Goal: Task Accomplishment & Management: Use online tool/utility

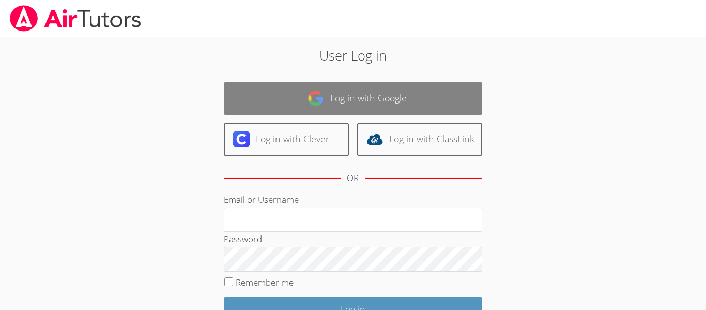
click at [275, 85] on link "Log in with Google" at bounding box center [353, 98] width 258 height 33
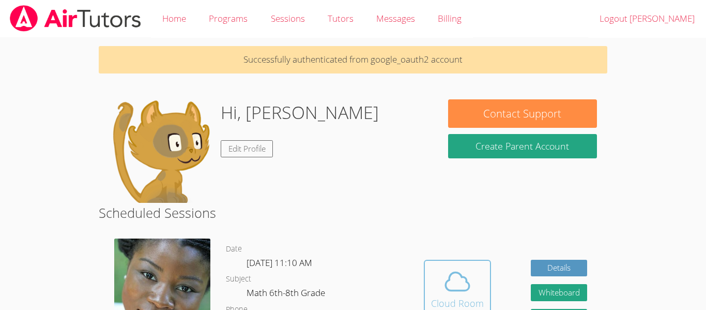
click at [436, 277] on span at bounding box center [457, 281] width 53 height 29
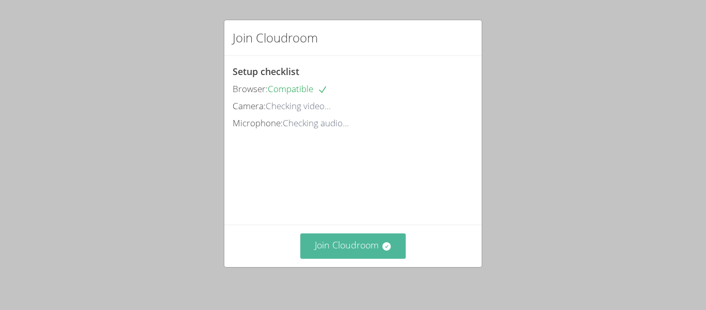
click at [342, 241] on button "Join Cloudroom" at bounding box center [353, 245] width 106 height 25
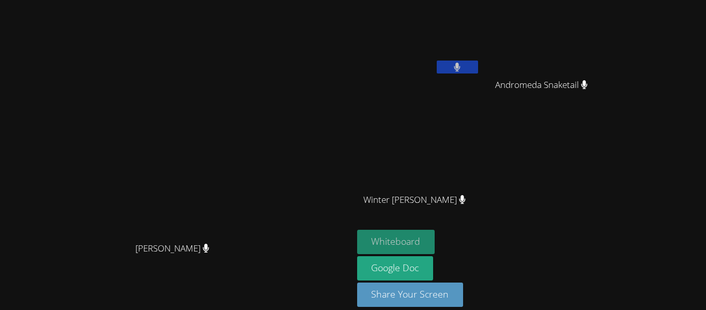
click at [435, 235] on button "Whiteboard" at bounding box center [396, 241] width 78 height 24
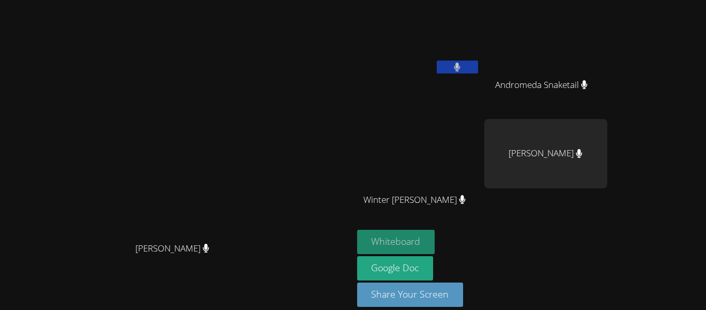
click at [435, 234] on button "Whiteboard" at bounding box center [396, 241] width 78 height 24
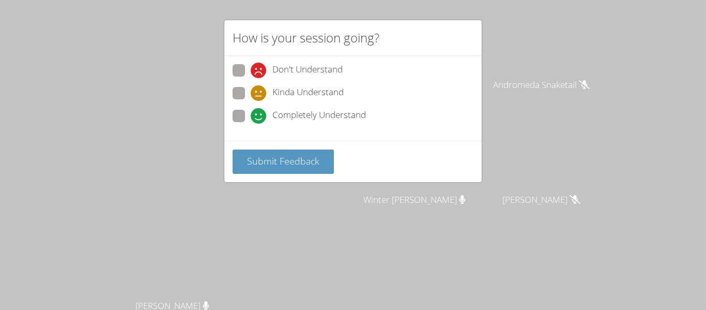
click at [251, 124] on span at bounding box center [251, 124] width 0 height 0
click at [251, 111] on input "Completely Understand" at bounding box center [255, 114] width 9 height 9
radio input "true"
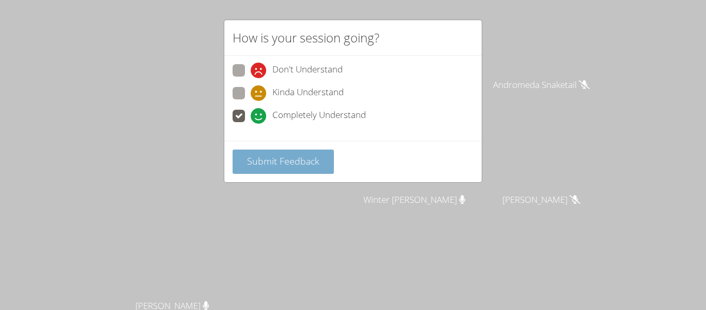
click at [265, 150] on button "Submit Feedback" at bounding box center [283, 161] width 101 height 24
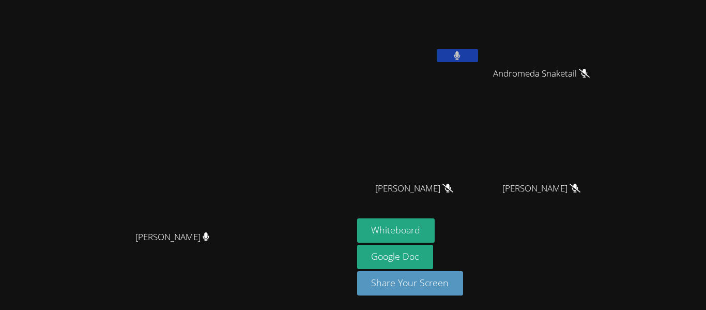
scroll to position [11, 0]
